Goal: Contribute content: Add original content to the website for others to see

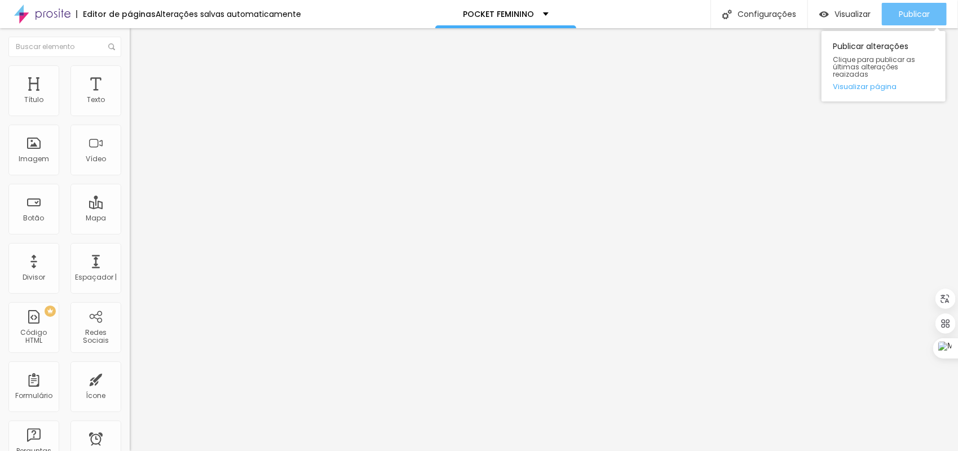
click at [916, 3] on div "Publicar" at bounding box center [914, 14] width 31 height 23
click at [902, 17] on span "Publicar" at bounding box center [914, 14] width 31 height 9
click at [931, 16] on button "Publicar" at bounding box center [914, 14] width 65 height 23
drag, startPoint x: 59, startPoint y: 123, endPoint x: 2, endPoint y: 126, distance: 56.5
click at [130, 126] on div "Texto Click me Alinhamento [GEOGRAPHIC_DATA] Link URL https:// Abrir em uma nov…" at bounding box center [195, 170] width 130 height 164
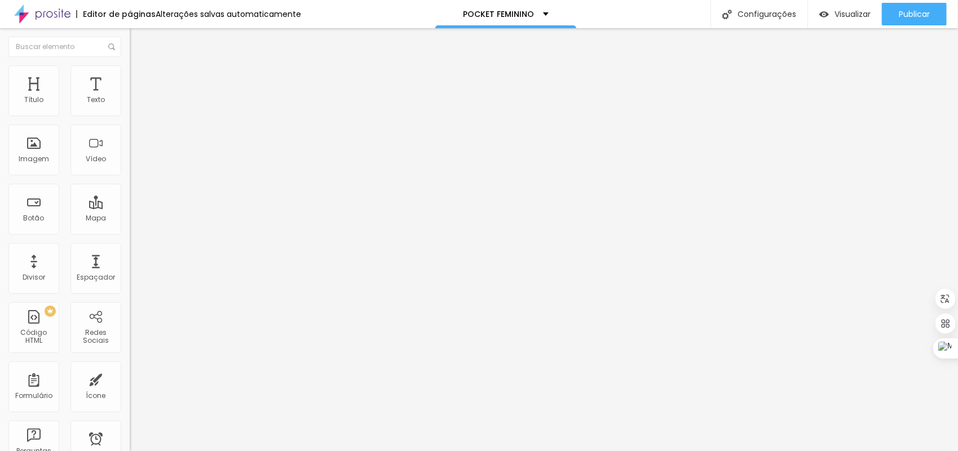
type input "Quero garantir meu horário!"
click at [130, 232] on input "https://" at bounding box center [197, 226] width 135 height 11
type input "[URL][DOMAIN_NAME]"
drag, startPoint x: 61, startPoint y: 126, endPoint x: -2, endPoint y: 121, distance: 63.3
click at [0, 121] on html "Editor de páginas Alterações salvas automaticamente POCKET FEMININO Configuraçõ…" at bounding box center [479, 225] width 958 height 451
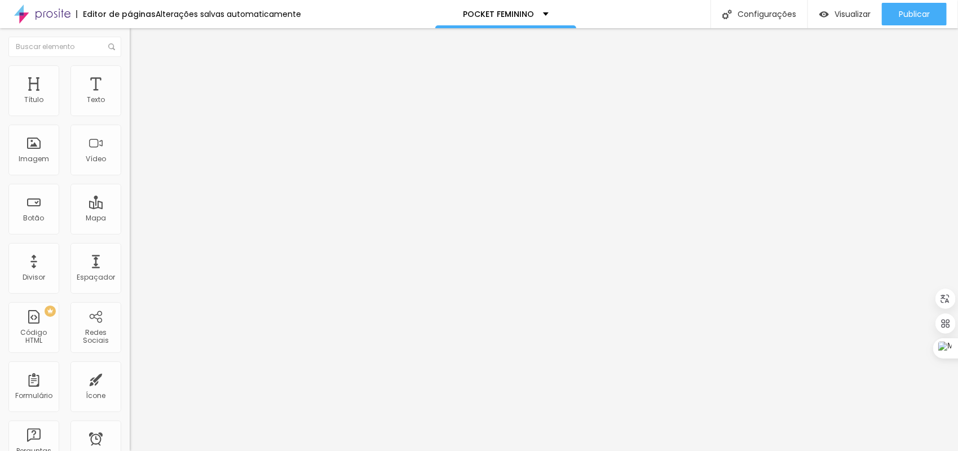
type input "q"
type input "QUERO AGENDAR"
click at [130, 232] on input "https://" at bounding box center [197, 226] width 135 height 11
type input "[URL][DOMAIN_NAME]"
click at [130, 247] on div at bounding box center [195, 247] width 130 height 0
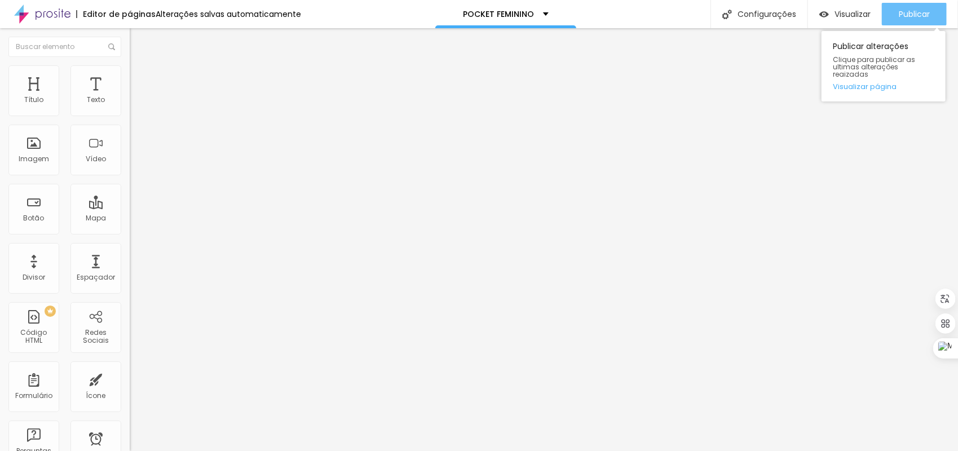
click at [908, 11] on span "Publicar" at bounding box center [914, 14] width 31 height 9
